Goal: Information Seeking & Learning: Learn about a topic

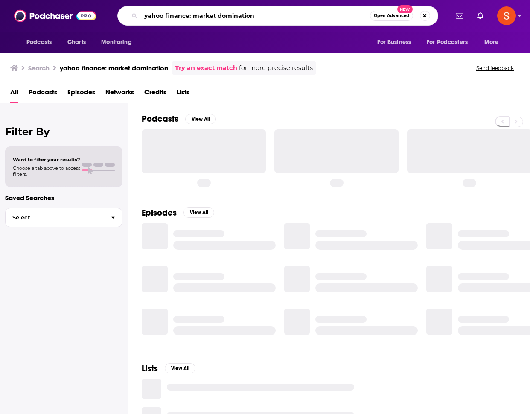
drag, startPoint x: 262, startPoint y: 15, endPoint x: 137, endPoint y: 16, distance: 124.2
click at [137, 16] on div "yahoo finance: market domination Open Advanced New" at bounding box center [277, 16] width 321 height 20
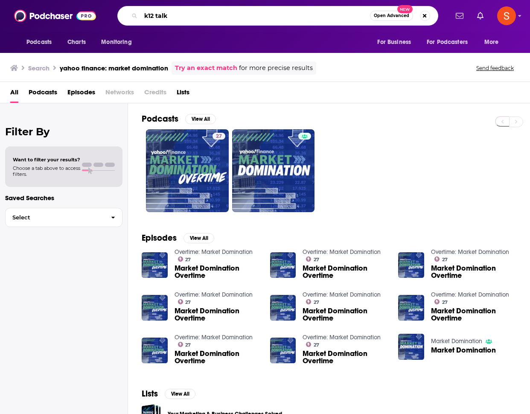
type input "k12 talk"
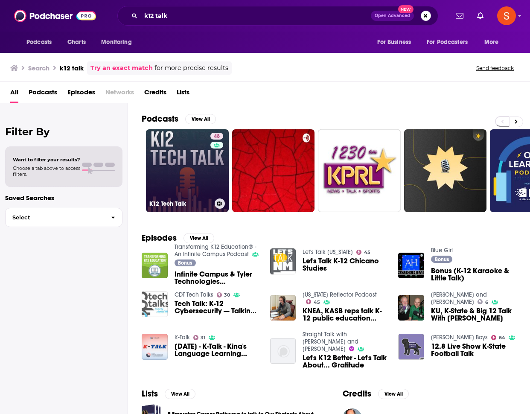
click at [181, 164] on link "48 K12 Tech Talk" at bounding box center [187, 170] width 83 height 83
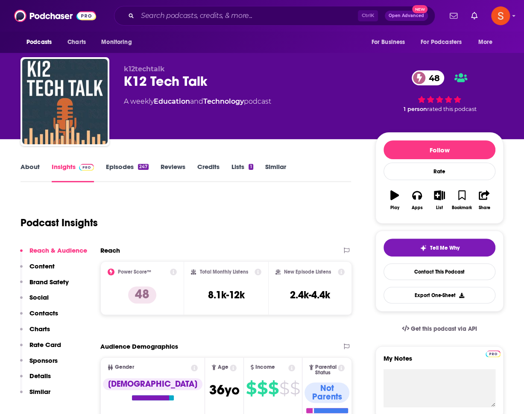
click at [211, 168] on link "Credits" at bounding box center [208, 173] width 22 height 20
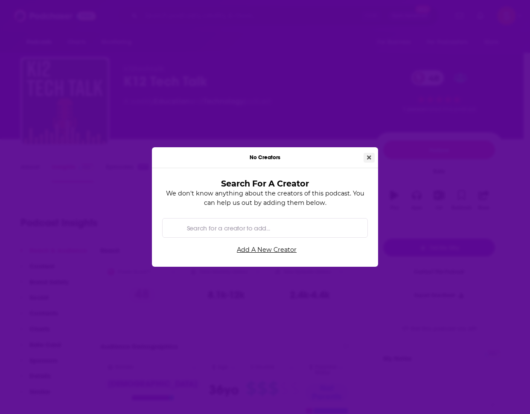
click at [370, 158] on icon "Close" at bounding box center [369, 157] width 4 height 4
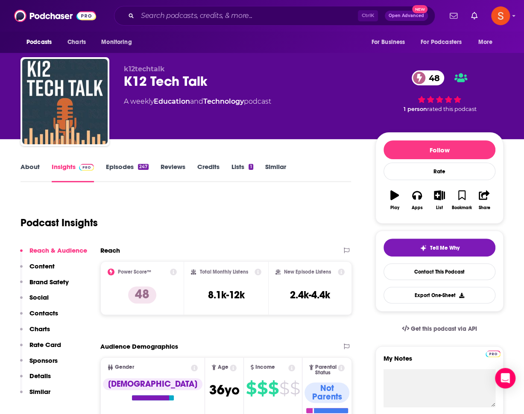
click at [26, 169] on link "About" at bounding box center [29, 173] width 19 height 20
